Goal: Task Accomplishment & Management: Use online tool/utility

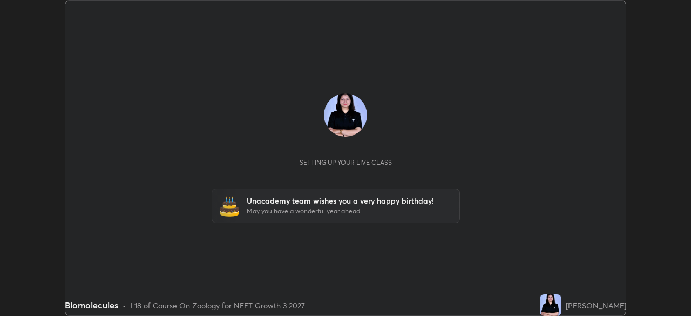
scroll to position [316, 691]
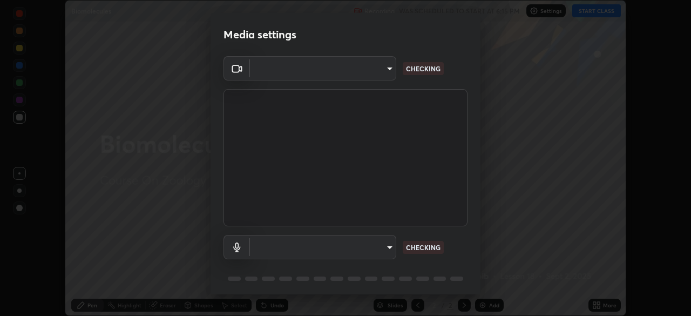
type input "d10c109aa59025644ba7edd1bef6a8bbd9148f5c0e42e0061cc93a7ea18e6f74"
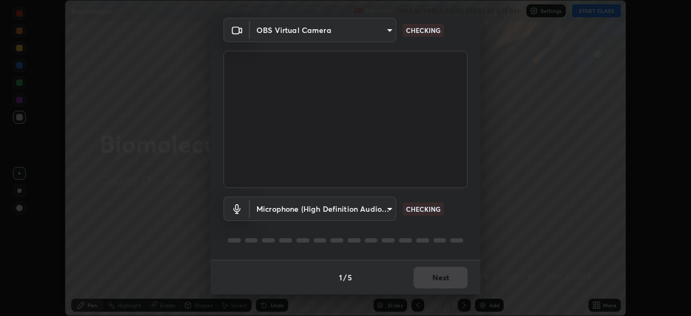
click at [366, 209] on body "Erase all Biomolecules Recording WAS SCHEDULED TO START AT 6:15 PM Settings STA…" at bounding box center [345, 158] width 691 height 316
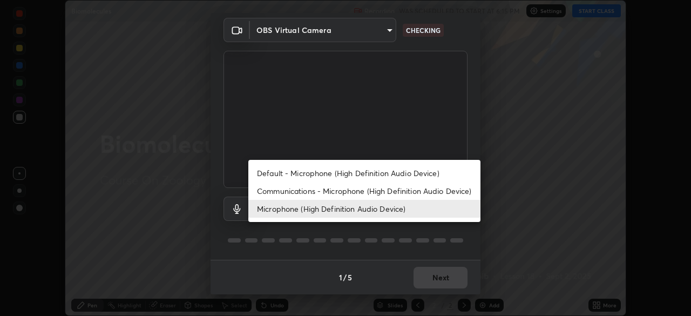
click at [358, 171] on li "Default - Microphone (High Definition Audio Device)" at bounding box center [364, 173] width 232 height 18
type input "default"
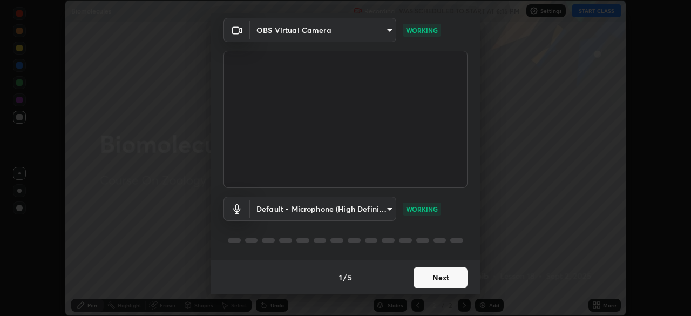
click at [432, 277] on button "Next" at bounding box center [441, 278] width 54 height 22
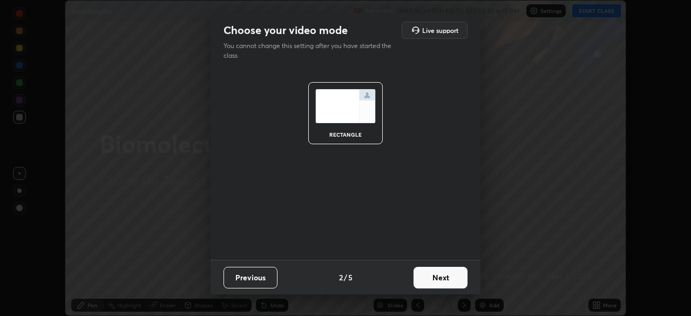
scroll to position [0, 0]
click at [434, 274] on button "Next" at bounding box center [441, 278] width 54 height 22
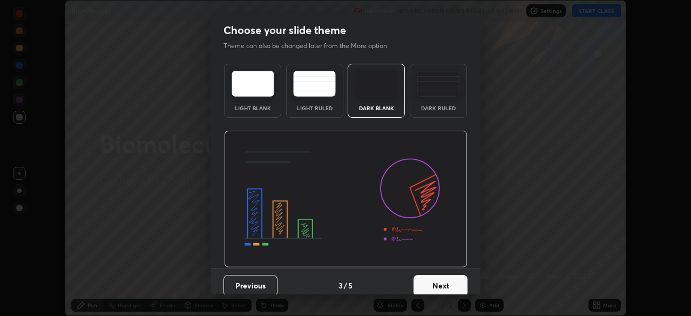
click at [441, 279] on button "Next" at bounding box center [441, 286] width 54 height 22
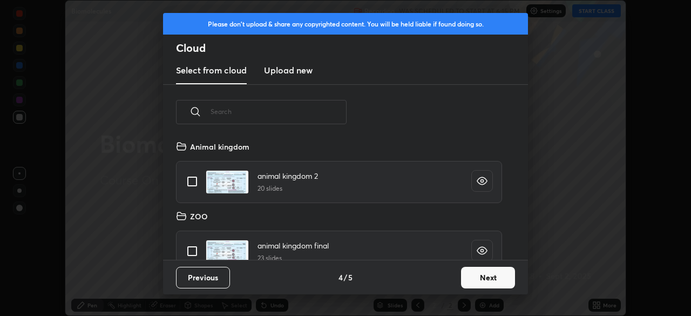
click at [472, 280] on button "Next" at bounding box center [488, 278] width 54 height 22
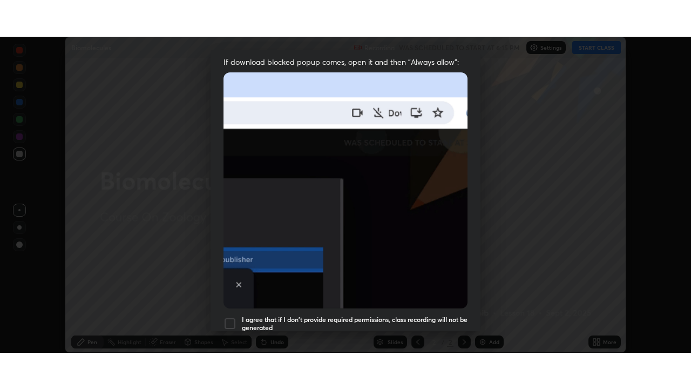
scroll to position [259, 0]
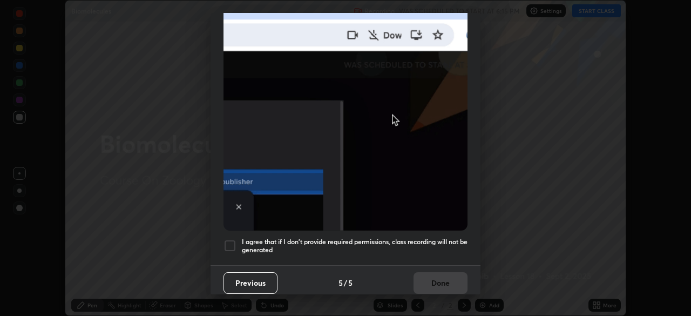
click at [394, 238] on h5 "I agree that if I don't provide required permissions, class recording will not …" at bounding box center [355, 246] width 226 height 17
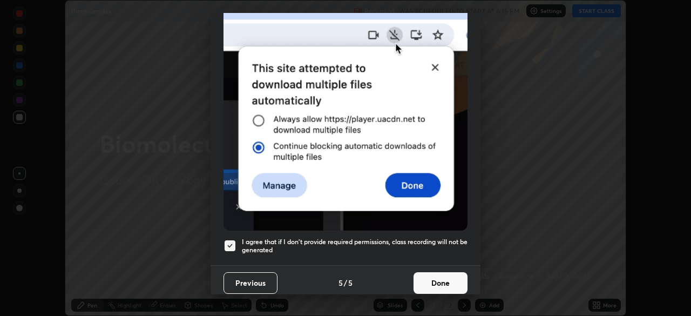
click at [426, 274] on button "Done" at bounding box center [441, 283] width 54 height 22
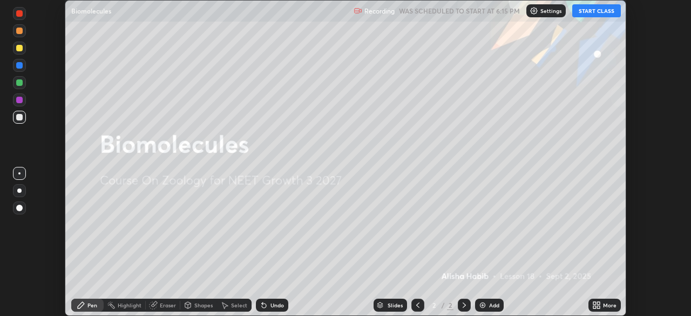
click at [595, 303] on icon at bounding box center [595, 303] width 3 height 3
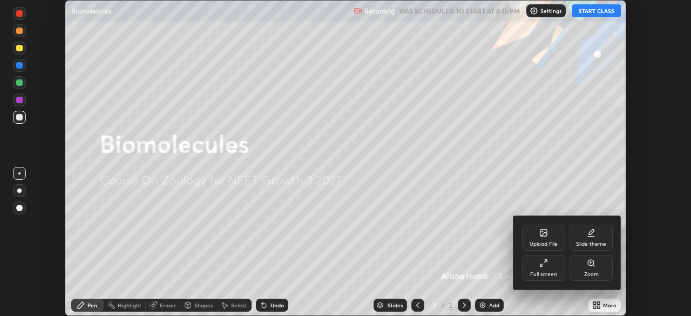
click at [541, 265] on icon at bounding box center [542, 265] width 3 height 3
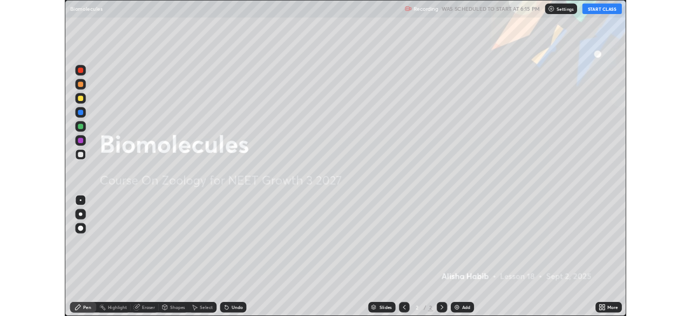
scroll to position [389, 691]
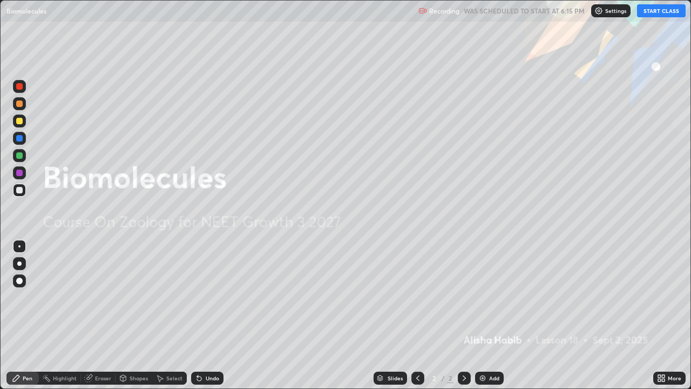
click at [662, 11] on button "START CLASS" at bounding box center [661, 10] width 49 height 13
click at [664, 315] on icon at bounding box center [663, 376] width 3 height 3
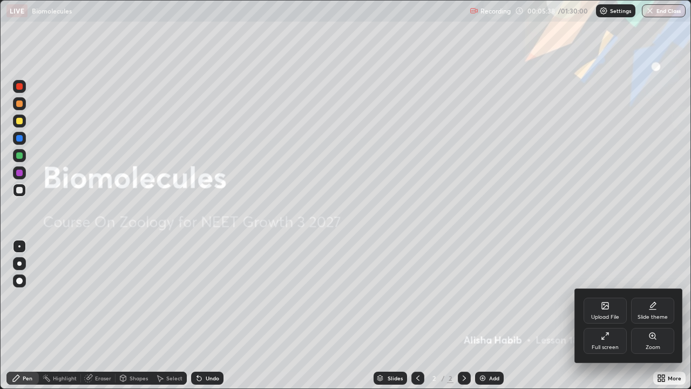
click at [609, 315] on icon at bounding box center [605, 336] width 9 height 9
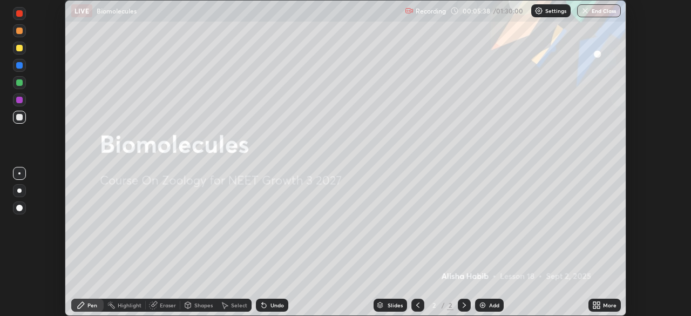
scroll to position [53705, 53330]
click at [596, 305] on icon at bounding box center [597, 305] width 9 height 9
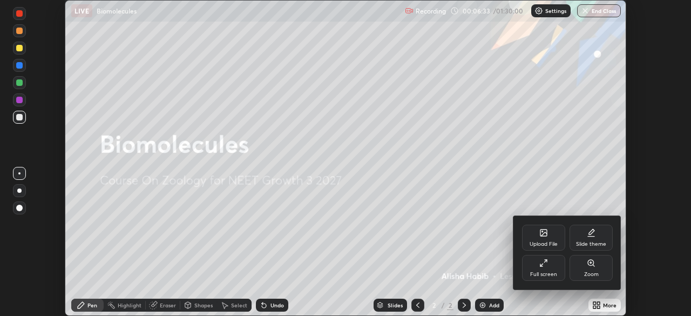
click at [542, 234] on icon at bounding box center [544, 233] width 6 height 6
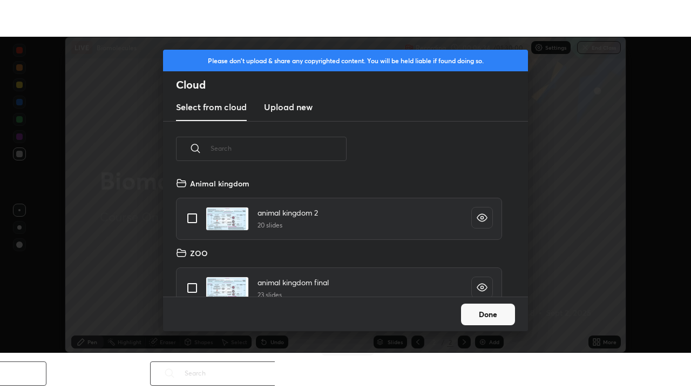
scroll to position [120, 347]
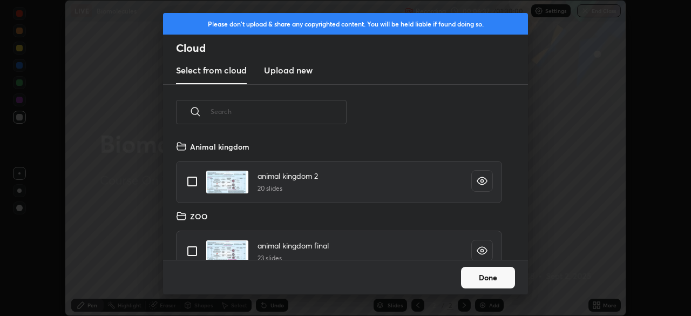
click at [286, 68] on h3 "Upload new" at bounding box center [288, 70] width 49 height 13
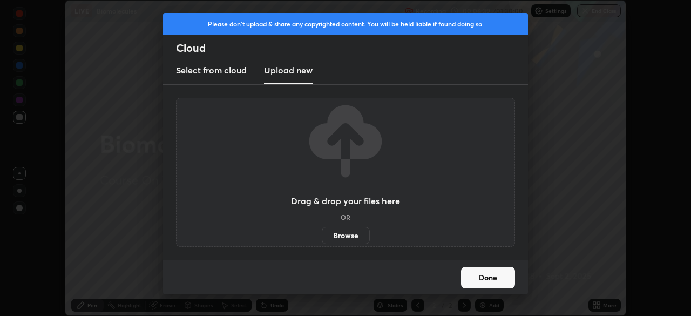
click at [351, 233] on label "Browse" at bounding box center [346, 235] width 48 height 17
click at [322, 233] on input "Browse" at bounding box center [322, 235] width 0 height 17
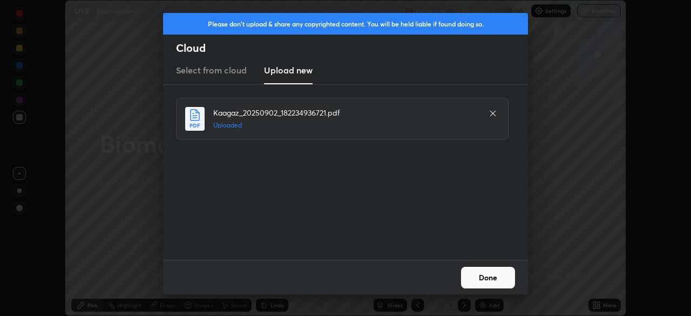
click at [485, 277] on button "Done" at bounding box center [488, 278] width 54 height 22
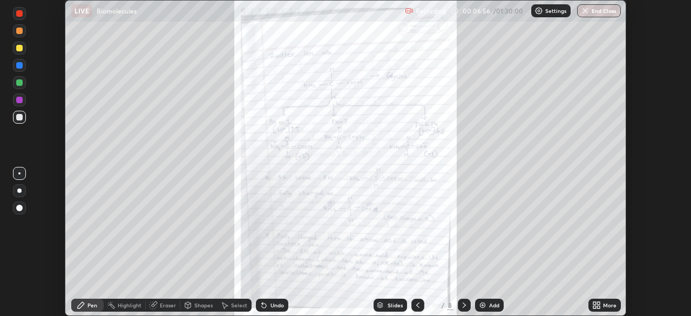
click at [596, 304] on icon at bounding box center [595, 303] width 3 height 3
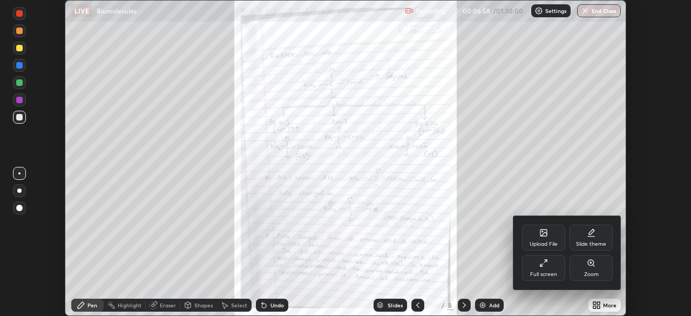
click at [552, 267] on div "Full screen" at bounding box center [543, 268] width 43 height 26
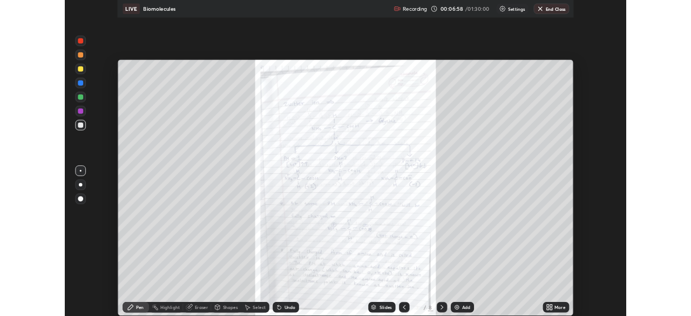
scroll to position [389, 691]
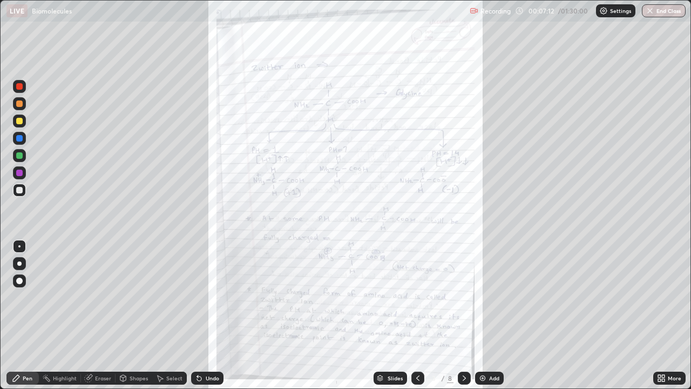
click at [21, 265] on div at bounding box center [19, 263] width 13 height 13
click at [207, 315] on div "Undo" at bounding box center [213, 377] width 14 height 5
click at [214, 315] on div "Undo" at bounding box center [213, 377] width 14 height 5
click at [207, 315] on div "Undo" at bounding box center [213, 377] width 14 height 5
click at [200, 315] on icon at bounding box center [199, 379] width 4 height 4
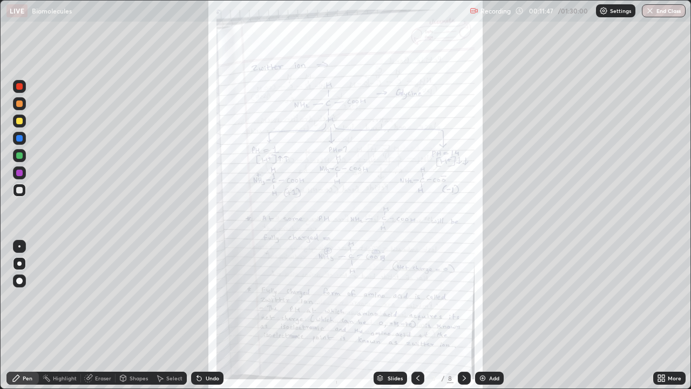
click at [200, 315] on icon at bounding box center [199, 378] width 9 height 9
click at [201, 315] on icon at bounding box center [199, 378] width 9 height 9
click at [18, 157] on div at bounding box center [19, 155] width 6 height 6
click at [57, 315] on div "Highlight" at bounding box center [60, 378] width 42 height 13
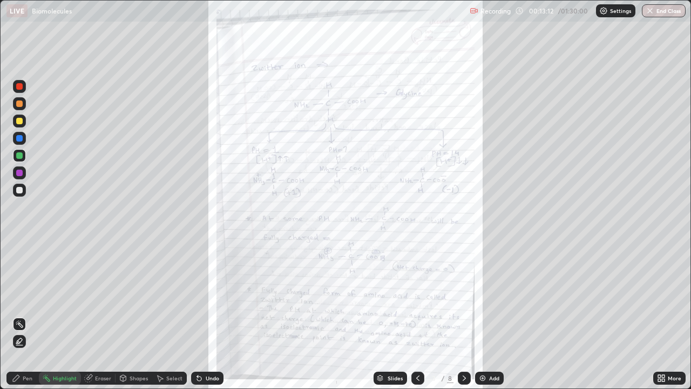
click at [30, 315] on div "Pen" at bounding box center [28, 377] width 10 height 5
click at [206, 315] on div "Undo" at bounding box center [213, 377] width 14 height 5
click at [203, 315] on div "Undo" at bounding box center [207, 378] width 32 height 13
click at [204, 315] on div "Undo" at bounding box center [207, 378] width 32 height 13
click at [206, 315] on div "Undo" at bounding box center [213, 377] width 14 height 5
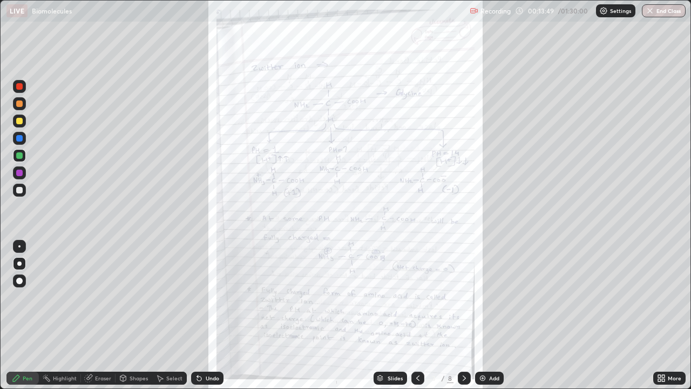
click at [206, 315] on div "Undo" at bounding box center [213, 377] width 14 height 5
click at [207, 315] on div "Undo" at bounding box center [213, 377] width 14 height 5
click at [206, 315] on div "Undo" at bounding box center [213, 377] width 14 height 5
click at [208, 315] on div "Undo" at bounding box center [207, 378] width 32 height 13
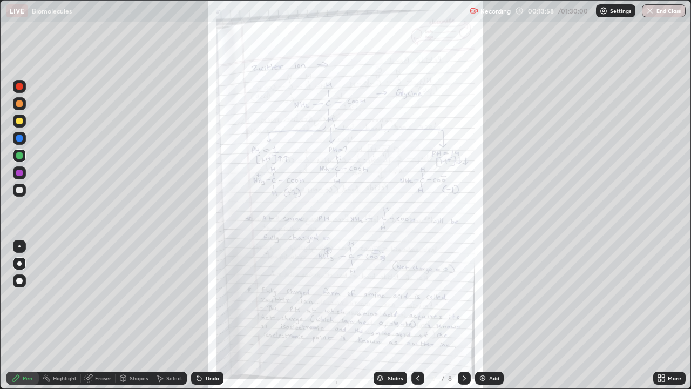
click at [198, 315] on icon at bounding box center [199, 379] width 4 height 4
click at [203, 315] on div "Undo" at bounding box center [207, 378] width 32 height 13
click at [670, 315] on div "More" at bounding box center [670, 378] width 32 height 13
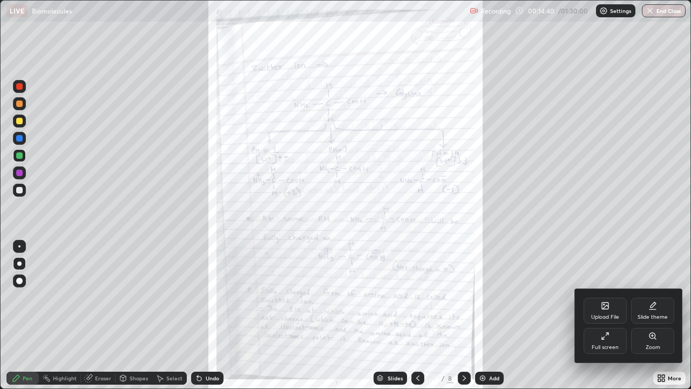
click at [659, 315] on div "Zoom" at bounding box center [653, 341] width 43 height 26
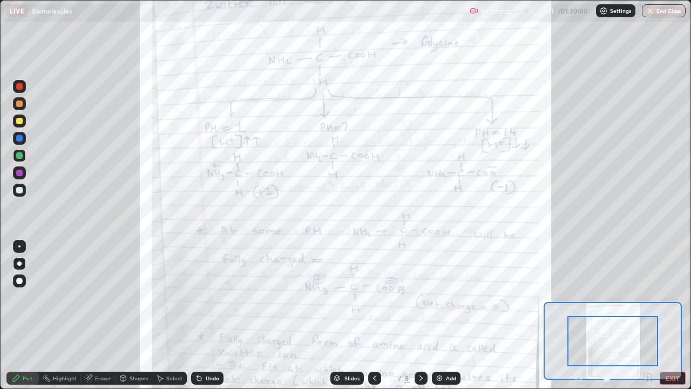
click at [648, 315] on icon at bounding box center [648, 377] width 3 height 0
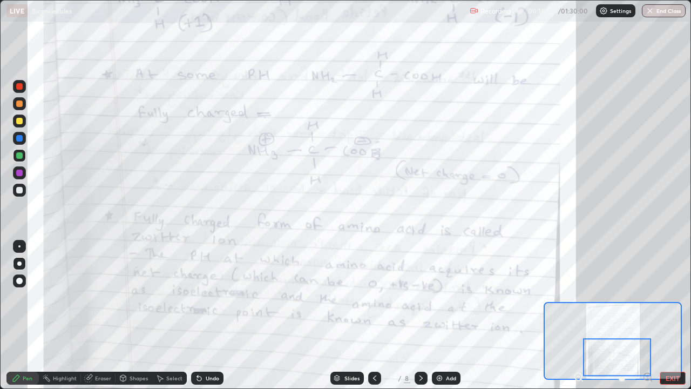
click at [108, 315] on div "Eraser" at bounding box center [98, 378] width 35 height 13
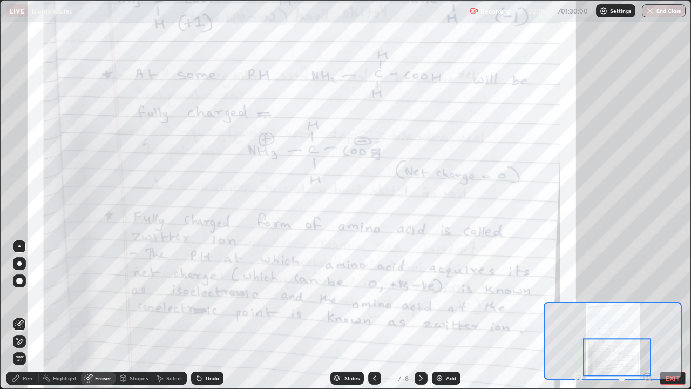
click at [25, 315] on div at bounding box center [19, 341] width 13 height 13
click at [30, 315] on div "Pen" at bounding box center [28, 377] width 10 height 5
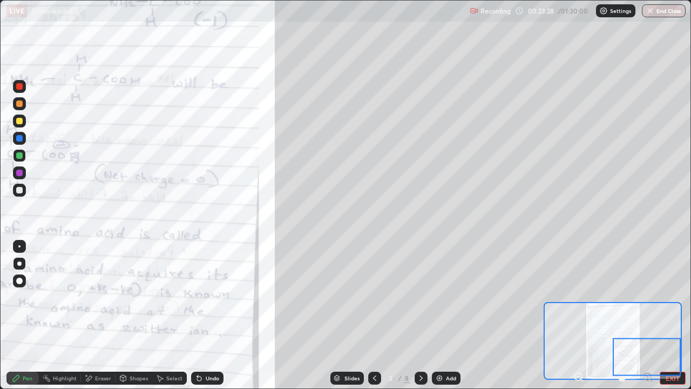
click at [421, 315] on icon at bounding box center [421, 378] width 9 height 9
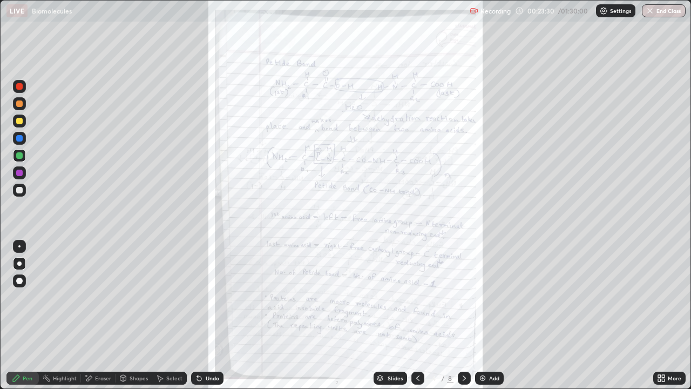
click at [681, 315] on div "More" at bounding box center [670, 378] width 32 height 13
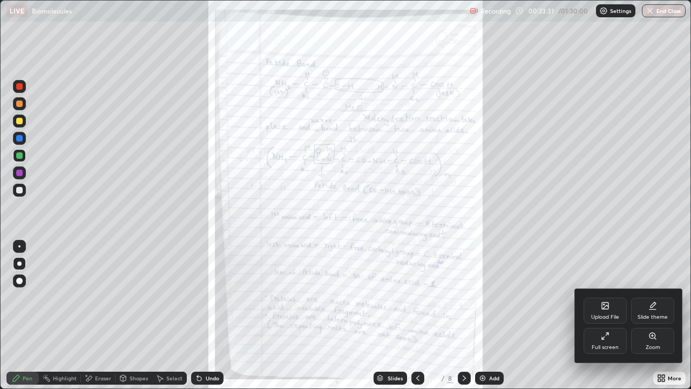
click at [656, 315] on div "Zoom" at bounding box center [653, 341] width 43 height 26
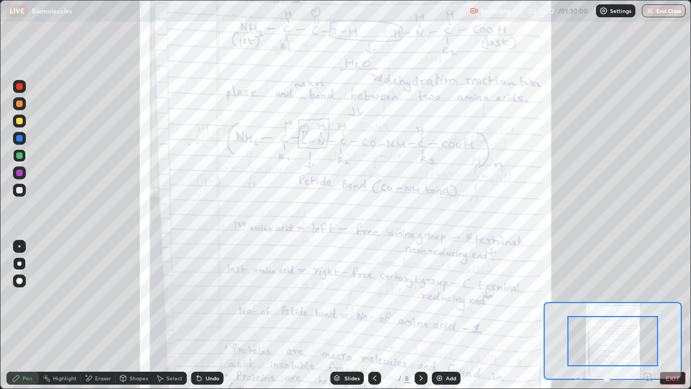
click at [648, 315] on icon at bounding box center [648, 377] width 11 height 11
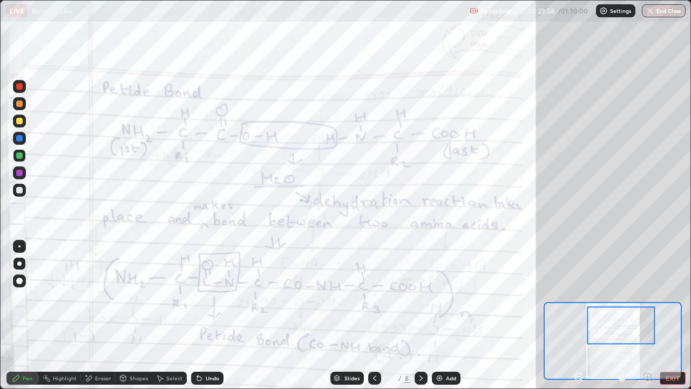
click at [59, 315] on div "Highlight" at bounding box center [65, 377] width 24 height 5
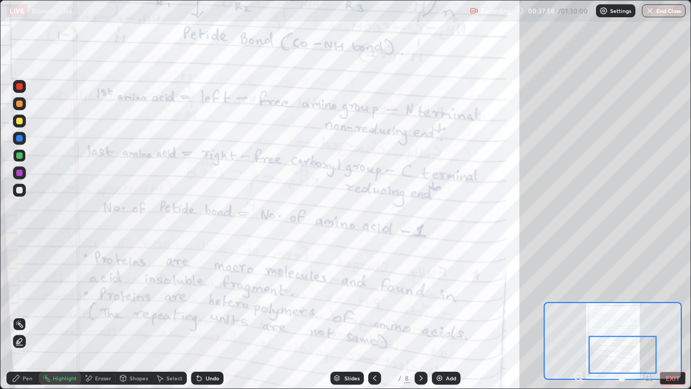
click at [420, 315] on icon at bounding box center [421, 378] width 9 height 9
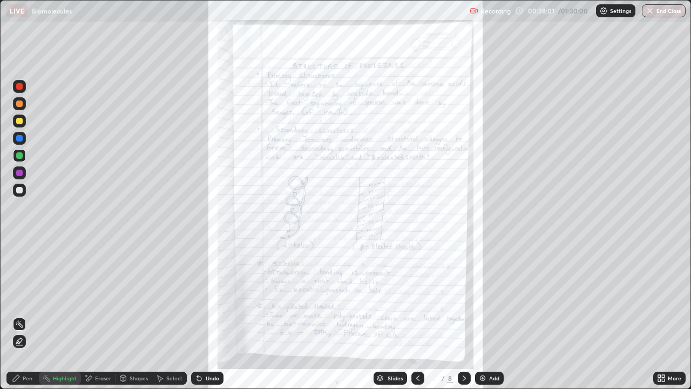
click at [661, 315] on icon at bounding box center [660, 380] width 3 height 3
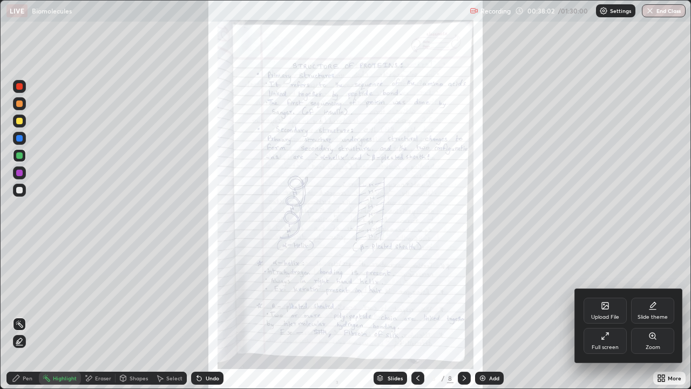
click at [661, 315] on div "Zoom" at bounding box center [653, 341] width 43 height 26
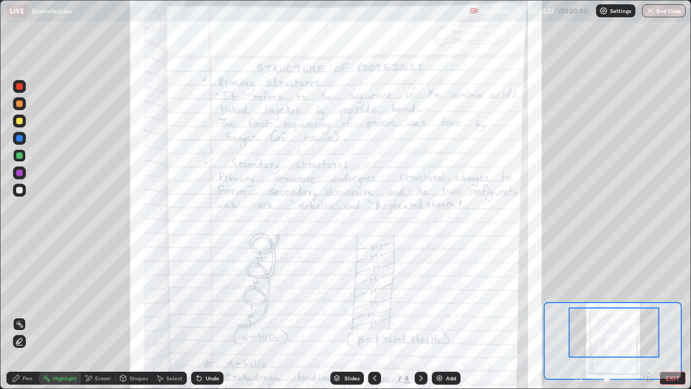
click at [667, 315] on button "EXIT" at bounding box center [673, 378] width 26 height 13
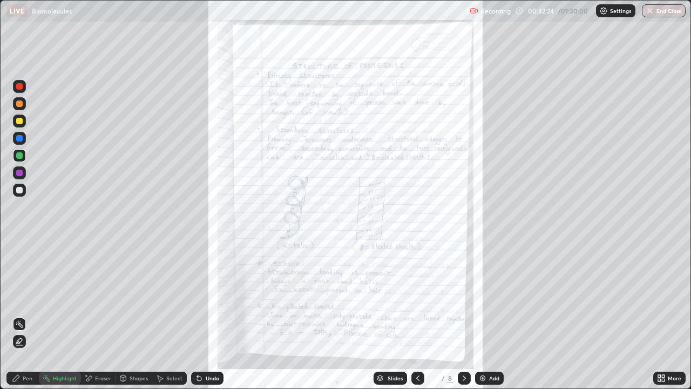
click at [674, 315] on div "More" at bounding box center [675, 377] width 14 height 5
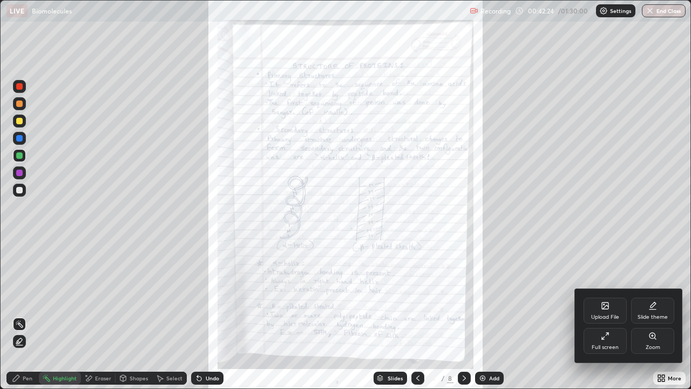
click at [609, 315] on div "Full screen" at bounding box center [605, 347] width 27 height 5
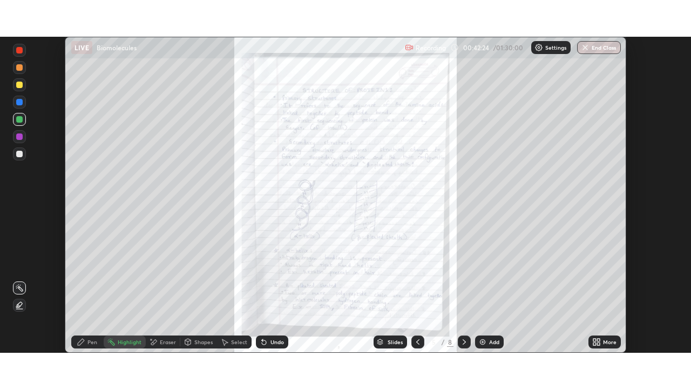
scroll to position [53705, 53330]
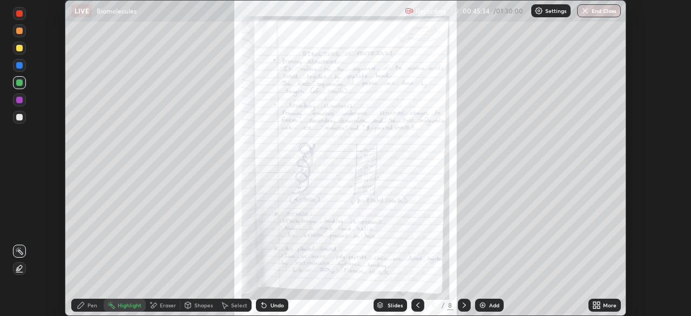
click at [599, 303] on icon at bounding box center [598, 303] width 3 height 3
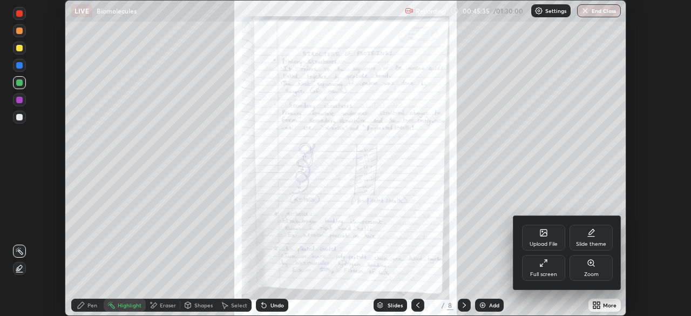
click at [550, 274] on div "Full screen" at bounding box center [543, 274] width 27 height 5
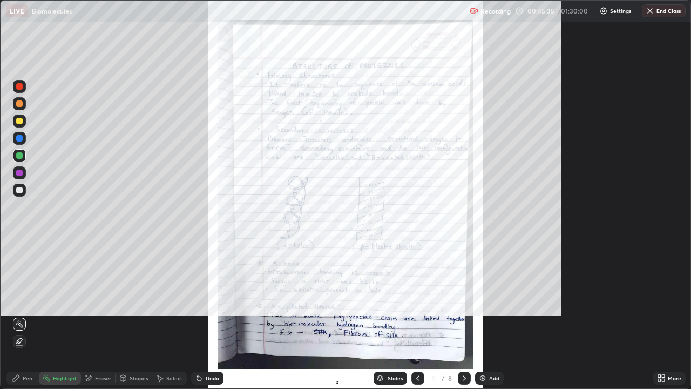
scroll to position [389, 691]
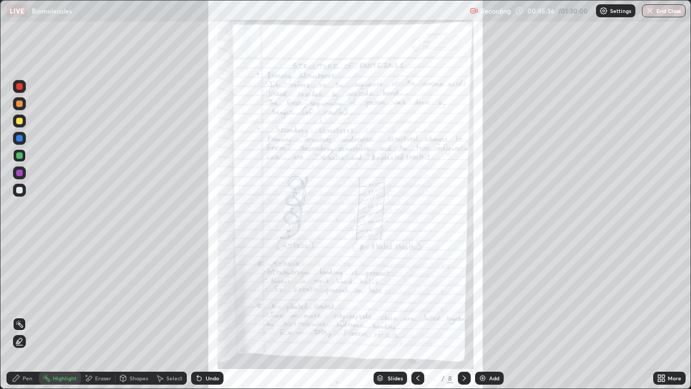
click at [663, 315] on icon at bounding box center [663, 380] width 3 height 3
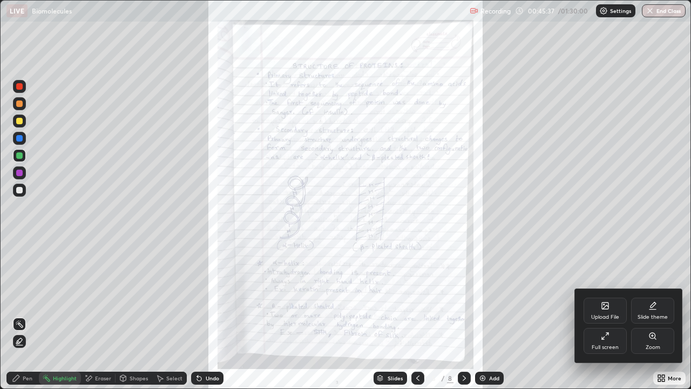
click at [642, 315] on div "Zoom" at bounding box center [653, 341] width 43 height 26
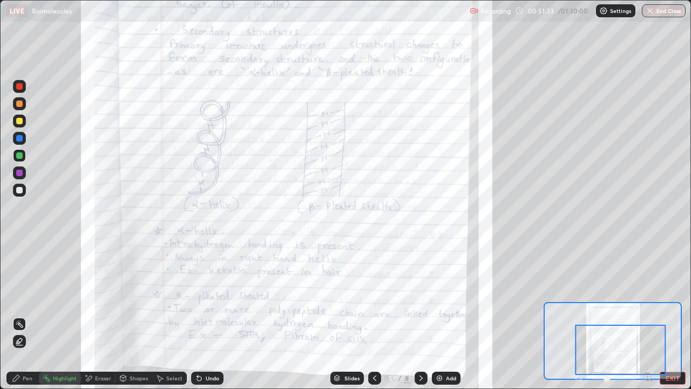
click at [23, 315] on div "Pen" at bounding box center [22, 378] width 32 height 13
click at [23, 253] on div at bounding box center [19, 246] width 13 height 17
click at [207, 315] on div "Undo" at bounding box center [207, 378] width 32 height 13
click at [215, 315] on div "Undo" at bounding box center [207, 378] width 32 height 13
click at [662, 9] on button "End Class" at bounding box center [664, 10] width 44 height 13
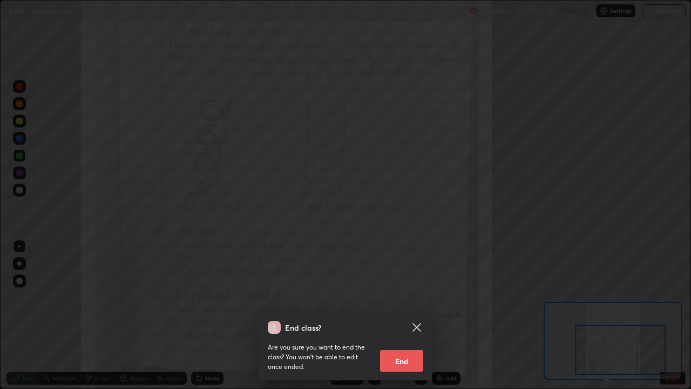
click at [534, 184] on div "End class? Are you sure you want to end the class? You won’t be able to edit on…" at bounding box center [345, 194] width 691 height 389
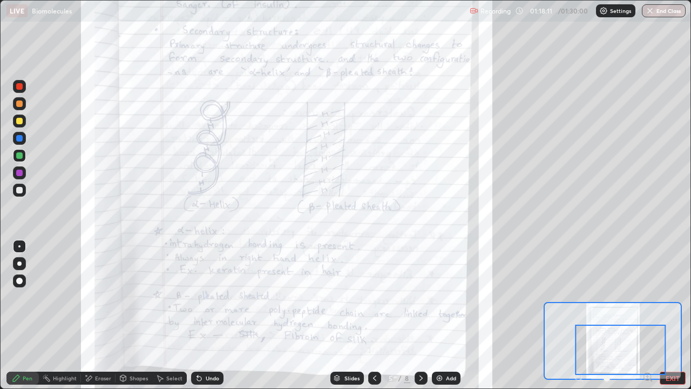
click at [441, 315] on div "Add" at bounding box center [446, 378] width 29 height 13
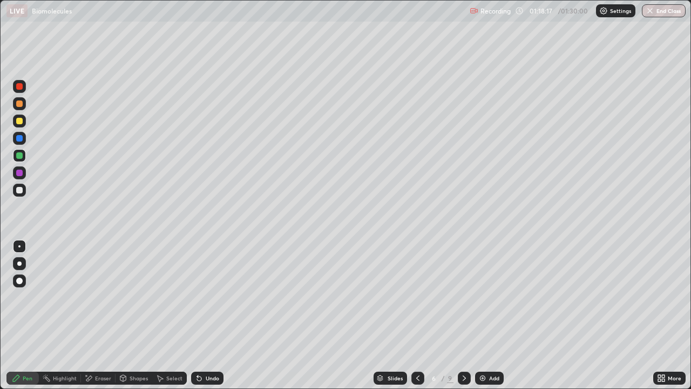
click at [662, 11] on button "End Class" at bounding box center [664, 10] width 44 height 13
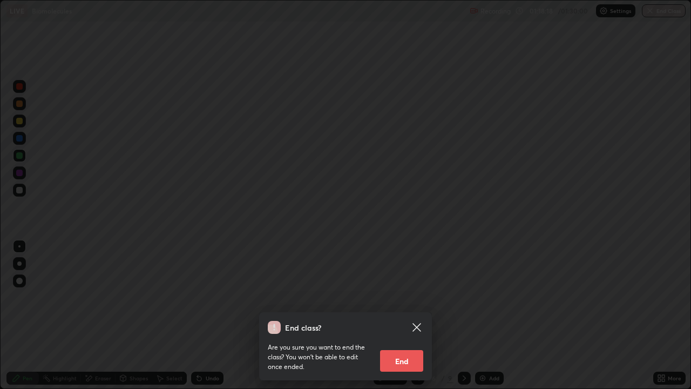
click at [402, 315] on button "End" at bounding box center [401, 361] width 43 height 22
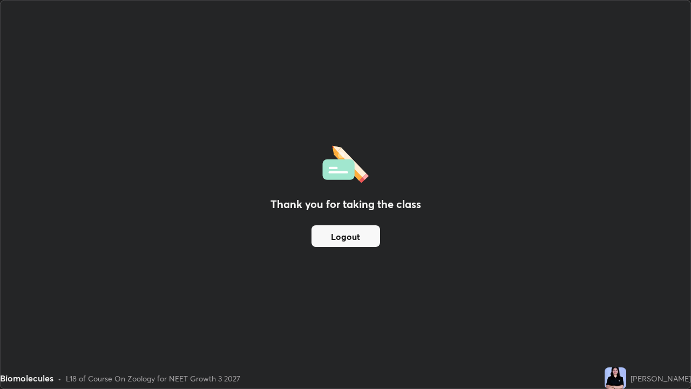
click at [352, 237] on button "Logout" at bounding box center [346, 236] width 69 height 22
